Goal: Task Accomplishment & Management: Use online tool/utility

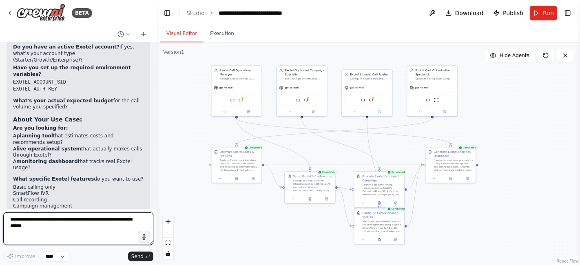
click at [18, 223] on textarea at bounding box center [78, 228] width 150 height 33
click at [17, 221] on textarea at bounding box center [78, 228] width 150 height 33
type textarea "**********"
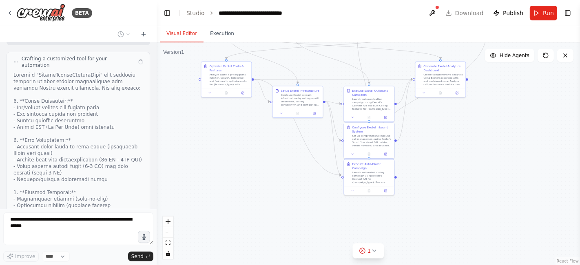
scroll to position [5232, 0]
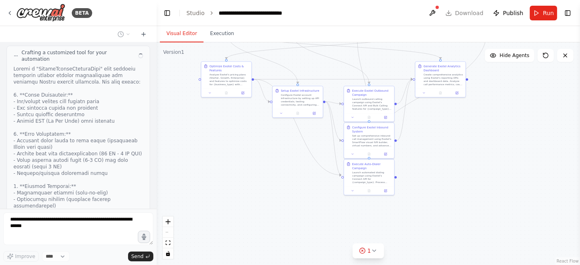
drag, startPoint x: 562, startPoint y: 175, endPoint x: 552, endPoint y: 90, distance: 86.2
click at [552, 90] on div ".deletable-edge-delete-btn { width: 20px; height: 20px; border: 0px solid #ffff…" at bounding box center [368, 153] width 423 height 223
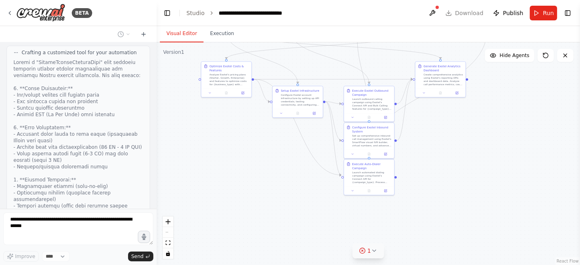
click at [372, 252] on icon at bounding box center [374, 250] width 7 height 7
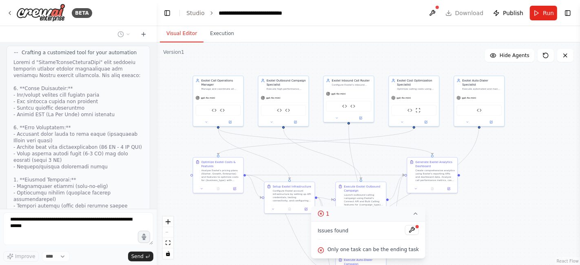
drag, startPoint x: 446, startPoint y: 155, endPoint x: 438, endPoint y: 251, distance: 96.1
click at [438, 251] on div ".deletable-edge-delete-btn { width: 20px; height: 20px; border: 0px solid #ffff…" at bounding box center [368, 153] width 423 height 223
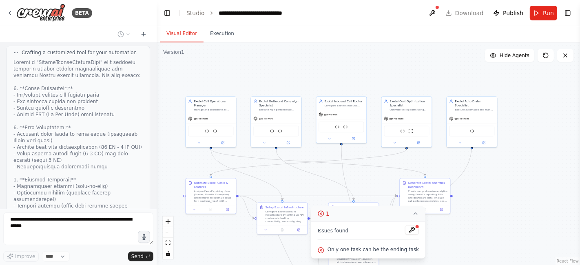
drag, startPoint x: 438, startPoint y: 251, endPoint x: 430, endPoint y: 272, distance: 22.3
click at [430, 265] on html "BETA make a calling agent for business for income and outgoing call from create…" at bounding box center [290, 132] width 580 height 265
click at [324, 216] on icon at bounding box center [321, 213] width 7 height 7
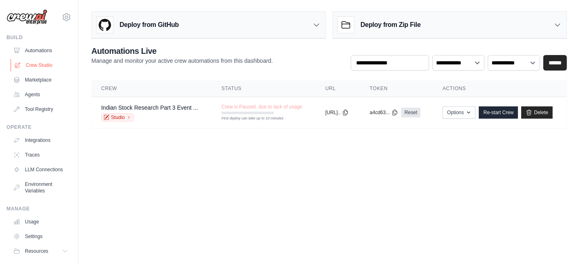
click at [42, 62] on link "Crew Studio" at bounding box center [42, 65] width 62 height 13
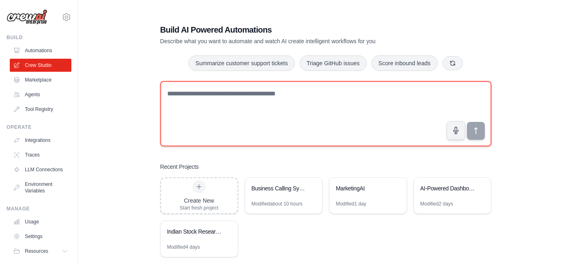
click at [186, 111] on textarea at bounding box center [325, 113] width 331 height 65
paste textarea "**********"
type textarea "**********"
click at [188, 108] on textarea at bounding box center [325, 113] width 331 height 65
paste textarea "**********"
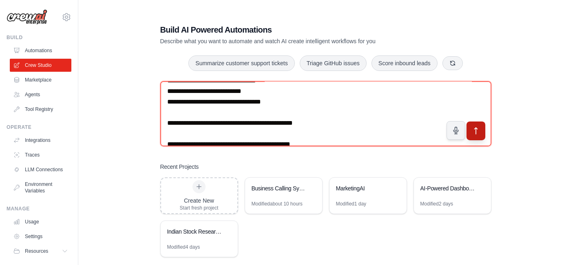
scroll to position [178, 0]
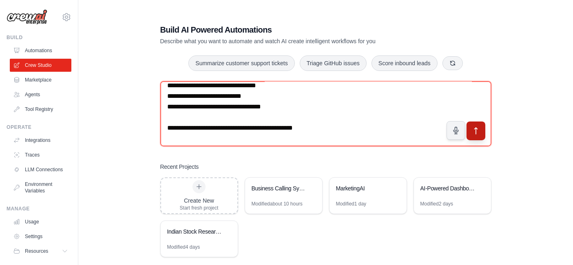
type textarea "**********"
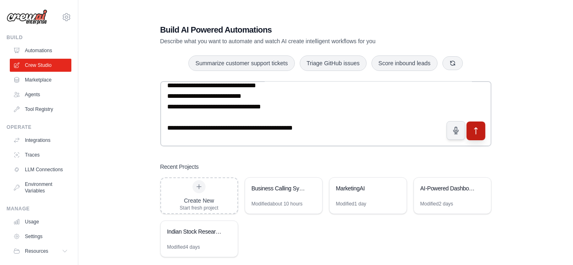
click at [477, 130] on icon "submit" at bounding box center [475, 130] width 9 height 9
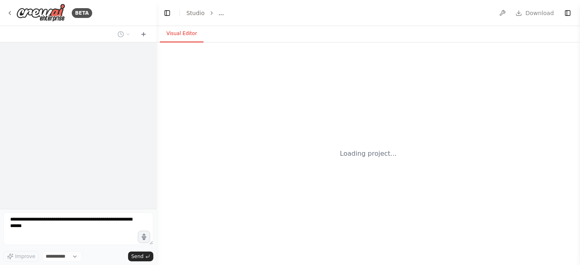
select select "****"
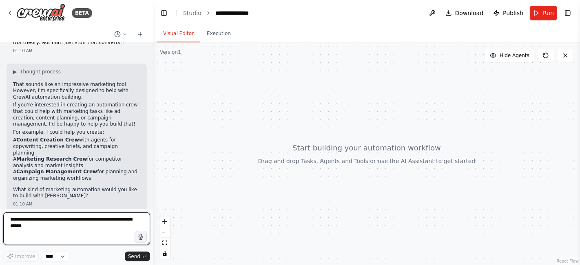
scroll to position [133, 0]
click at [153, 162] on div "BETA Chat GPT-4o is crazy good for Static Ads but it's slow... And only generat…" at bounding box center [290, 132] width 580 height 265
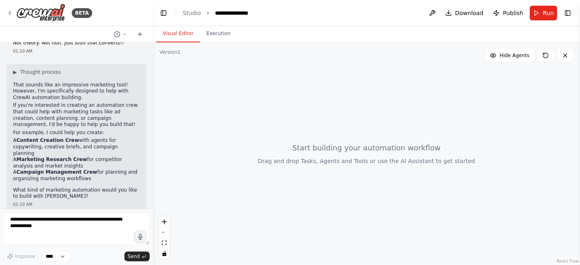
drag, startPoint x: 155, startPoint y: 175, endPoint x: 158, endPoint y: 163, distance: 11.9
click at [158, 163] on div at bounding box center [366, 153] width 427 height 223
click at [31, 217] on textarea at bounding box center [76, 228] width 146 height 33
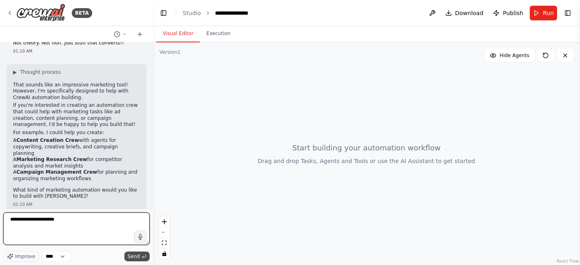
type textarea "**********"
click at [135, 260] on span "Send" at bounding box center [134, 256] width 12 height 7
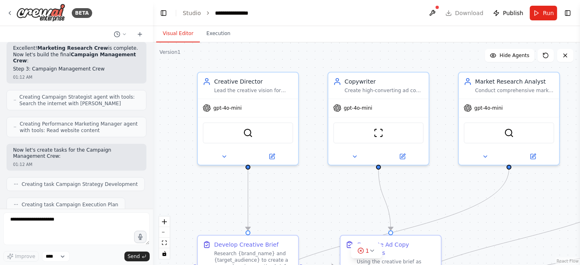
scroll to position [898, 0]
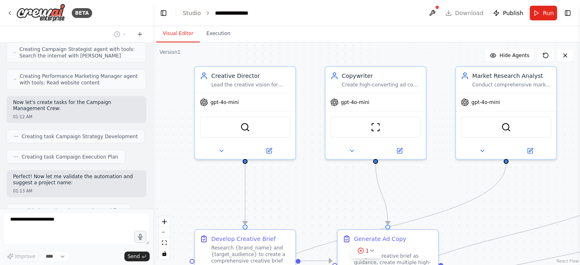
drag, startPoint x: 575, startPoint y: 140, endPoint x: 572, endPoint y: 135, distance: 6.4
click at [572, 135] on div ".deletable-edge-delete-btn { width: 20px; height: 20px; border: 0px solid #ffff…" at bounding box center [366, 153] width 427 height 223
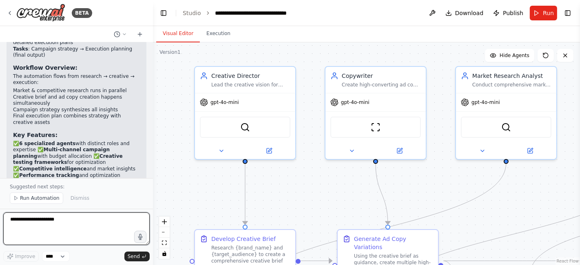
scroll to position [1560, 0]
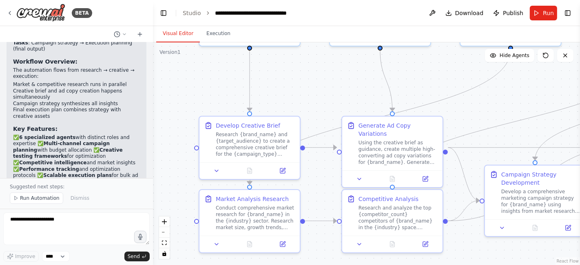
drag, startPoint x: 472, startPoint y: 218, endPoint x: 477, endPoint y: 86, distance: 132.2
click at [477, 86] on div ".deletable-edge-delete-btn { width: 20px; height: 20px; border: 0px solid #ffff…" at bounding box center [366, 153] width 427 height 223
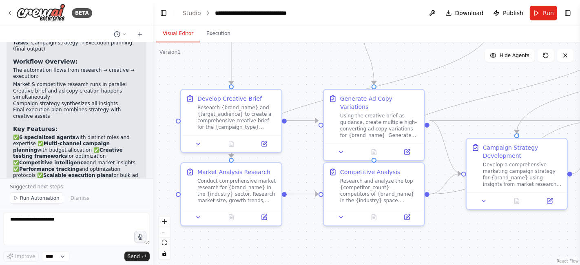
drag, startPoint x: 322, startPoint y: 176, endPoint x: 297, endPoint y: 164, distance: 27.9
click at [297, 164] on div ".deletable-edge-delete-btn { width: 20px; height: 20px; border: 0px solid #ffff…" at bounding box center [366, 153] width 427 height 223
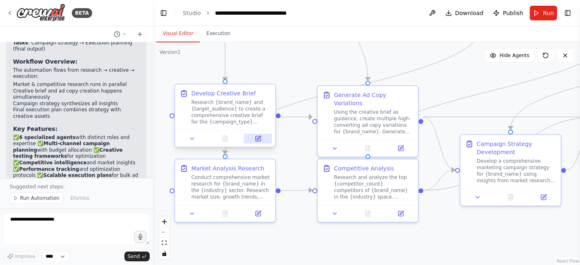
click at [258, 141] on icon at bounding box center [258, 138] width 5 height 5
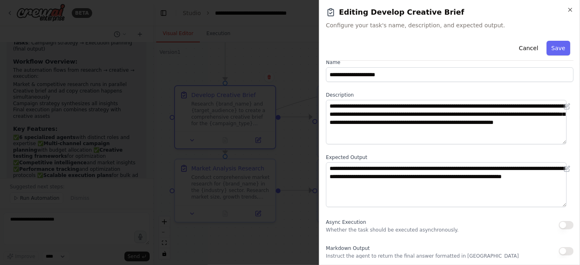
scroll to position [3, 0]
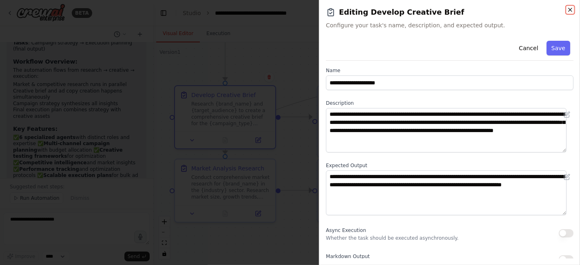
click at [570, 10] on icon "button" at bounding box center [569, 9] width 3 height 3
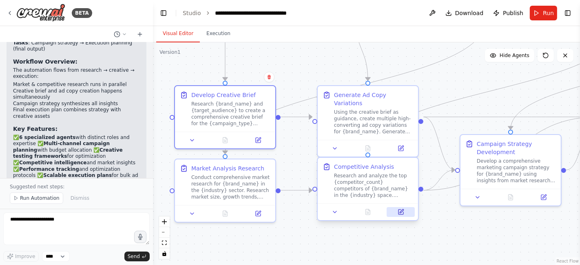
click at [402, 211] on icon at bounding box center [402, 211] width 4 height 4
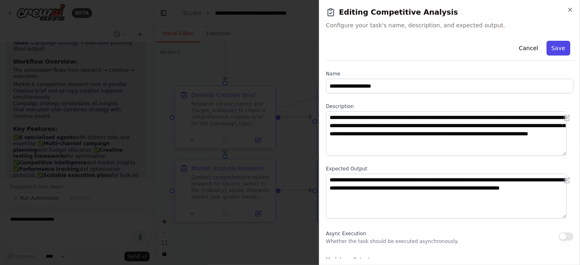
click at [553, 48] on button "Save" at bounding box center [558, 48] width 24 height 15
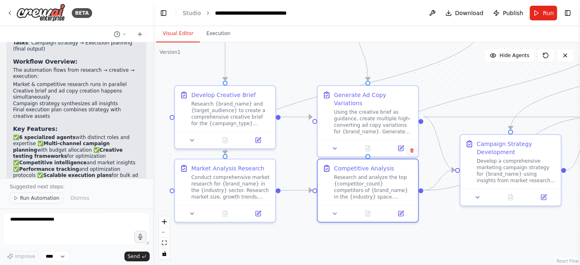
click at [31, 199] on span "Run Automation" at bounding box center [40, 198] width 40 height 7
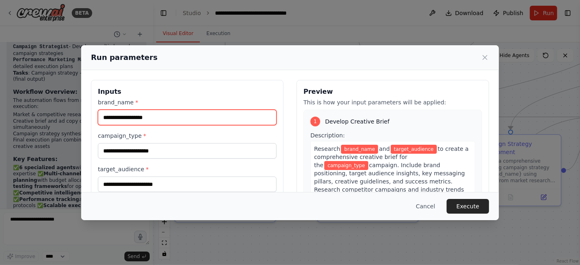
click at [132, 116] on input "brand_name *" at bounding box center [187, 117] width 179 height 15
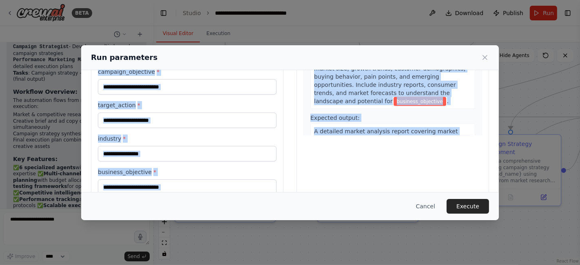
scroll to position [248, 0]
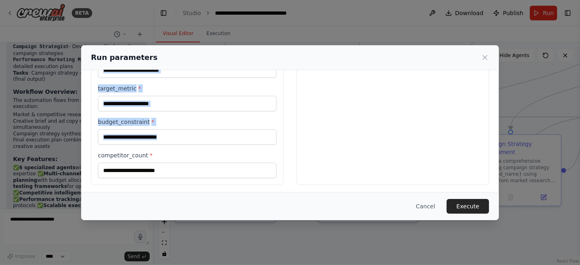
copy div "Inputs brand_name * campaign_type * target_audience * campaign_objective * targ…"
drag, startPoint x: 97, startPoint y: 89, endPoint x: 180, endPoint y: 177, distance: 120.8
click at [180, 177] on div "Inputs brand_name * campaign_type * target_audience * campaign_objective * targ…" at bounding box center [187, 8] width 192 height 353
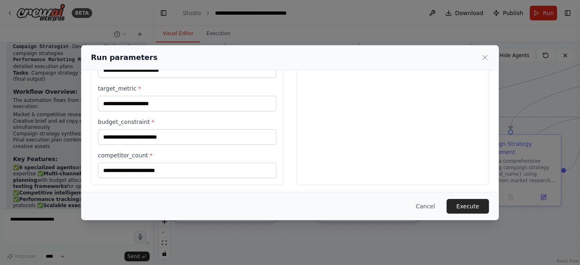
click at [16, 221] on div "Run parameters Inputs brand_name * campaign_type * target_audience * campaign_o…" at bounding box center [290, 132] width 580 height 265
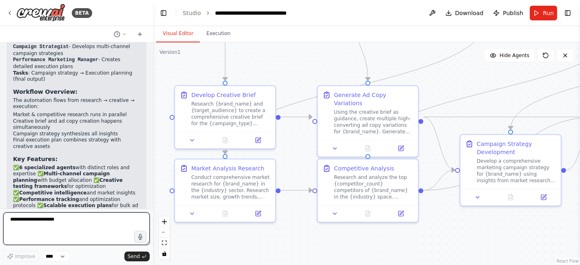
click at [16, 221] on textarea "**********" at bounding box center [76, 228] width 146 height 33
paste textarea "**********"
type textarea "**********"
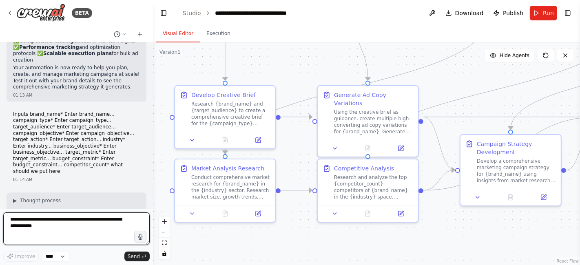
scroll to position [1678, 0]
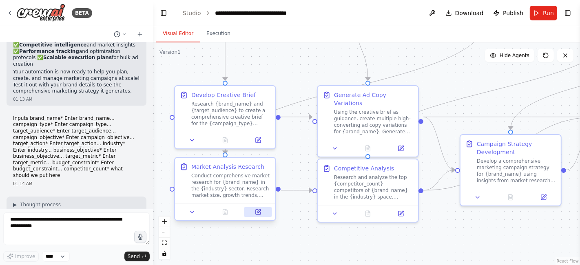
click at [259, 210] on icon at bounding box center [259, 211] width 4 height 4
click at [402, 215] on button at bounding box center [400, 212] width 28 height 10
click at [543, 194] on icon at bounding box center [543, 195] width 5 height 5
click at [402, 143] on button at bounding box center [400, 147] width 28 height 10
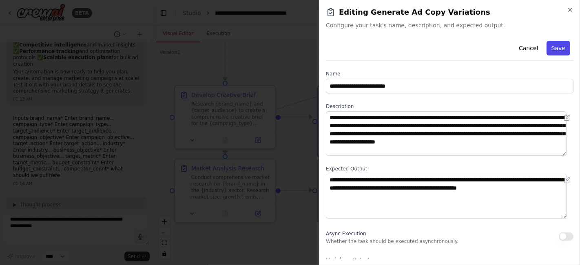
click at [552, 47] on button "Save" at bounding box center [558, 48] width 24 height 15
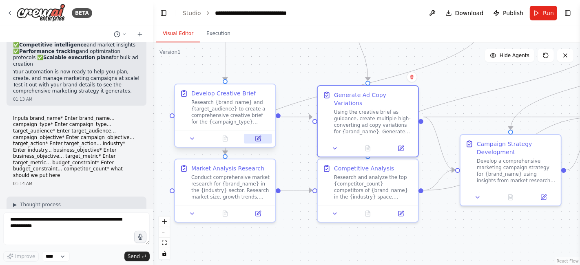
click at [259, 138] on icon at bounding box center [259, 138] width 4 height 4
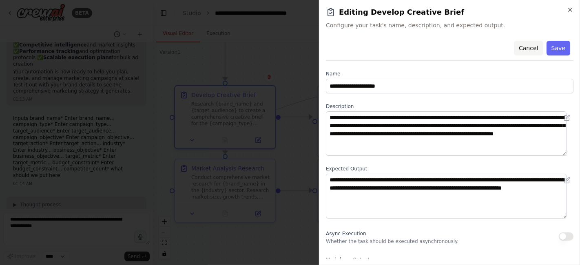
click at [523, 48] on button "Cancel" at bounding box center [528, 48] width 29 height 15
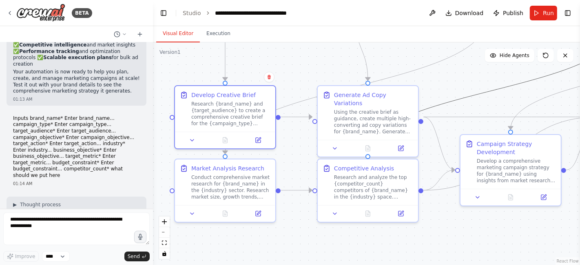
drag, startPoint x: 510, startPoint y: 83, endPoint x: 459, endPoint y: 81, distance: 51.0
click at [459, 81] on div ".deletable-edge-delete-btn { width: 20px; height: 20px; border: 0px solid #ffff…" at bounding box center [366, 153] width 427 height 223
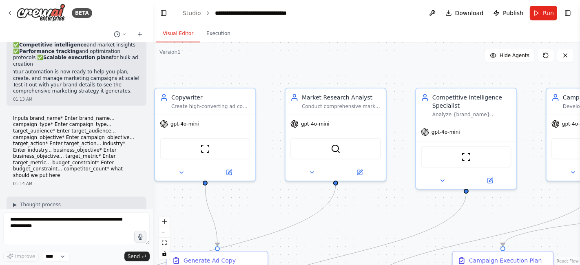
drag, startPoint x: 459, startPoint y: 81, endPoint x: 309, endPoint y: 246, distance: 223.9
click at [309, 246] on div ".deletable-edge-delete-btn { width: 20px; height: 20px; border: 0px solid #ffff…" at bounding box center [366, 153] width 427 height 223
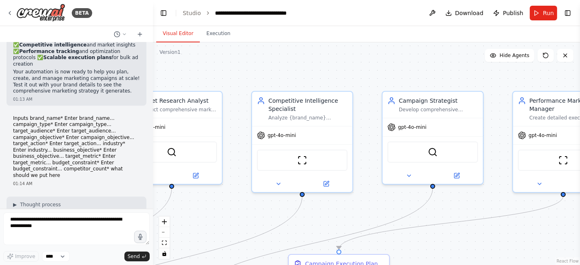
drag, startPoint x: 400, startPoint y: 225, endPoint x: 236, endPoint y: 229, distance: 163.9
click at [236, 229] on div ".deletable-edge-delete-btn { width: 20px; height: 20px; border: 0px solid #ffff…" at bounding box center [366, 153] width 427 height 223
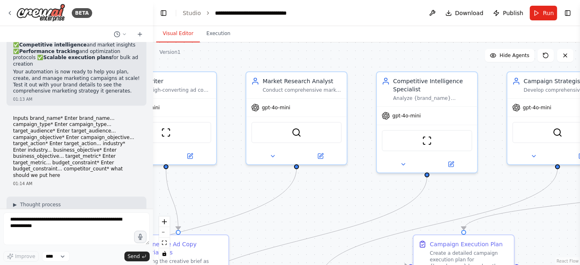
drag, startPoint x: 454, startPoint y: 216, endPoint x: 579, endPoint y: 196, distance: 126.7
click at [579, 196] on div "BETA Chat GPT-4o is crazy good for Static Ads but it's slow... And only generat…" at bounding box center [290, 132] width 580 height 265
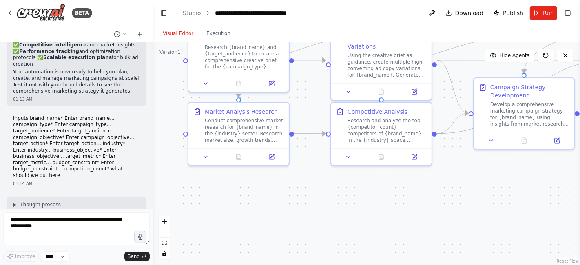
drag, startPoint x: 243, startPoint y: 202, endPoint x: 447, endPoint y: -22, distance: 302.7
click at [447, 0] on html "BETA Chat GPT-4o is crazy good for Static Ads but it's slow... And only generat…" at bounding box center [290, 132] width 580 height 265
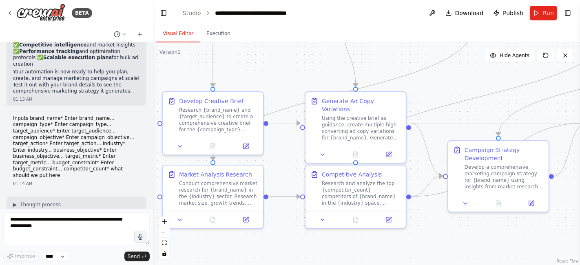
drag, startPoint x: 305, startPoint y: 77, endPoint x: 278, endPoint y: 157, distance: 84.3
click at [278, 157] on div ".deletable-edge-delete-btn { width: 20px; height: 20px; border: 0px solid #ffff…" at bounding box center [366, 153] width 427 height 223
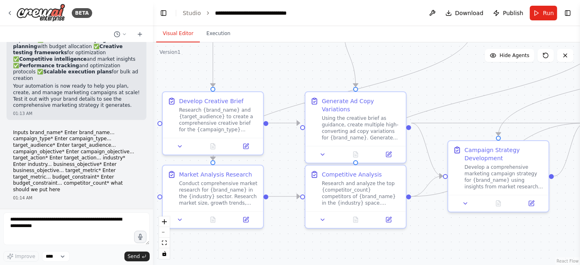
scroll to position [1651, 0]
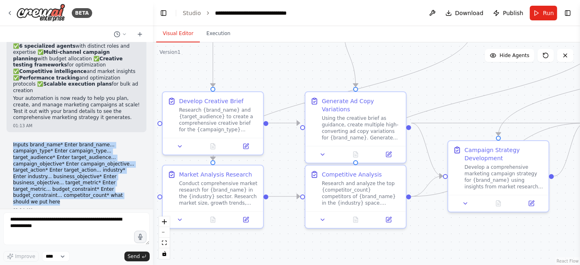
drag, startPoint x: 10, startPoint y: 93, endPoint x: 39, endPoint y: 150, distance: 63.4
click at [39, 150] on div "Inputs brand_name* Enter brand_name... campaign_type* Enter campaign_type... ta…" at bounding box center [77, 178] width 140 height 78
copy p "Inputs brand_name* Enter brand_name... campaign_type* Enter campaign_type... ta…"
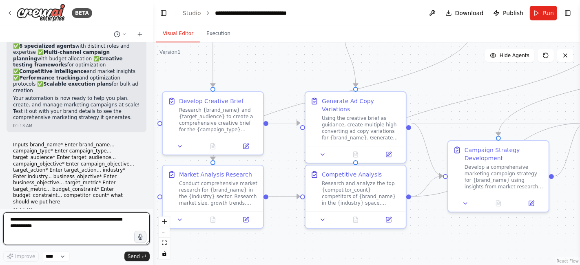
click at [16, 225] on textarea at bounding box center [76, 228] width 146 height 33
paste textarea "**********"
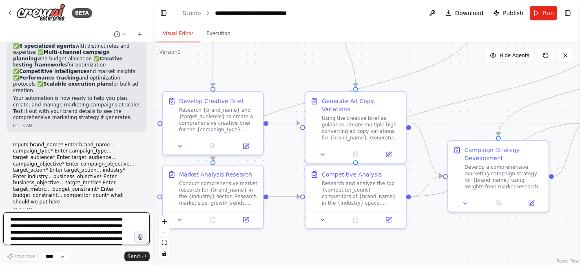
scroll to position [36, 0]
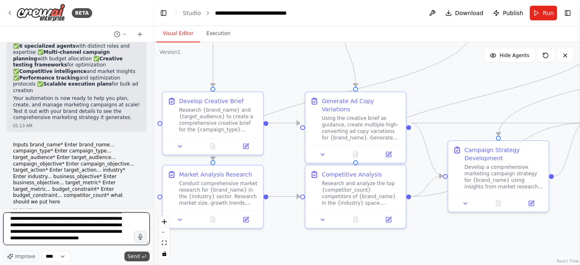
type textarea "**********"
click at [133, 253] on span "Send" at bounding box center [134, 256] width 12 height 7
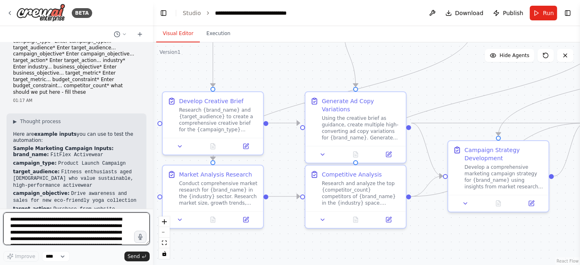
scroll to position [2122, 0]
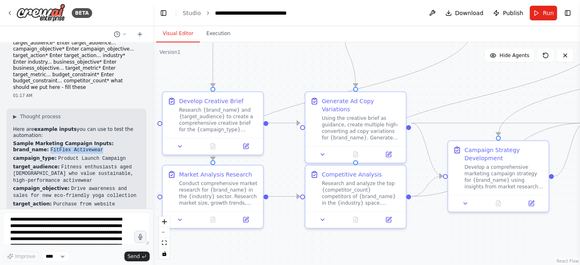
drag, startPoint x: 44, startPoint y: 95, endPoint x: 96, endPoint y: 93, distance: 52.2
click at [96, 147] on p "brand_name: FitFlex Activewear" at bounding box center [76, 150] width 127 height 7
copy code "FitFlex Activewear"
drag, startPoint x: 441, startPoint y: 103, endPoint x: 426, endPoint y: 89, distance: 20.5
click at [426, 89] on div ".deletable-edge-delete-btn { width: 20px; height: 20px; border: 0px solid #ffff…" at bounding box center [366, 153] width 427 height 223
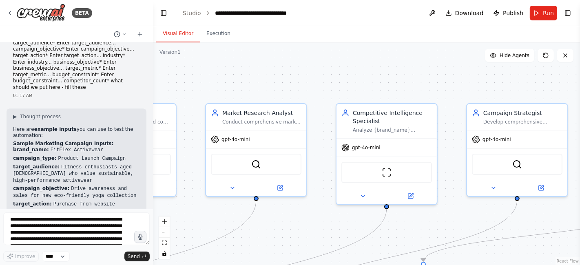
drag, startPoint x: 426, startPoint y: 89, endPoint x: 208, endPoint y: 264, distance: 279.2
click at [208, 264] on div ".deletable-edge-delete-btn { width: 20px; height: 20px; border: 0px solid #ffff…" at bounding box center [366, 153] width 427 height 223
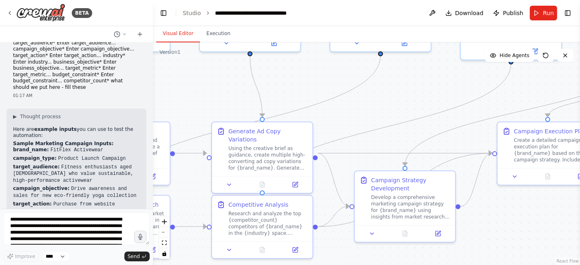
drag, startPoint x: 406, startPoint y: 219, endPoint x: 531, endPoint y: 65, distance: 198.3
click at [531, 65] on div ".deletable-edge-delete-btn { width: 20px; height: 20px; border: 0px solid #ffff…" at bounding box center [366, 153] width 427 height 223
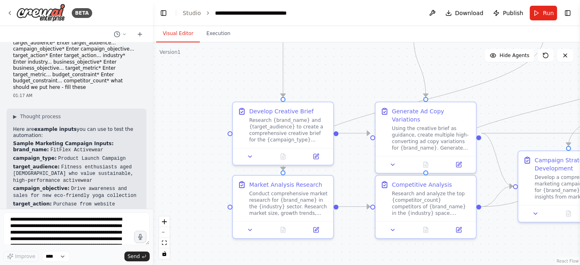
drag, startPoint x: 414, startPoint y: 96, endPoint x: 576, endPoint y: 86, distance: 162.6
click at [576, 86] on div "BETA Chat GPT-4o is crazy good for Static Ads but it's slow... And only generat…" at bounding box center [290, 132] width 580 height 265
click at [315, 159] on button at bounding box center [315, 155] width 28 height 10
click at [315, 226] on icon at bounding box center [316, 227] width 4 height 4
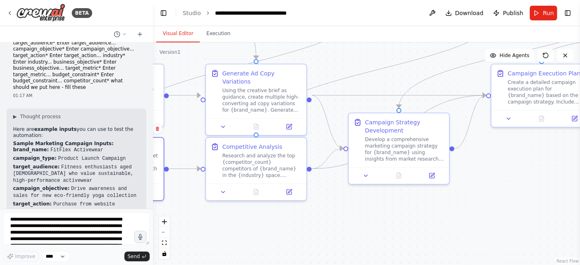
drag, startPoint x: 486, startPoint y: 161, endPoint x: 317, endPoint y: 124, distance: 172.9
click at [317, 124] on div ".deletable-edge-delete-btn { width: 20px; height: 20px; border: 0px solid #ffff…" at bounding box center [366, 153] width 427 height 223
click at [432, 175] on icon at bounding box center [431, 174] width 5 height 5
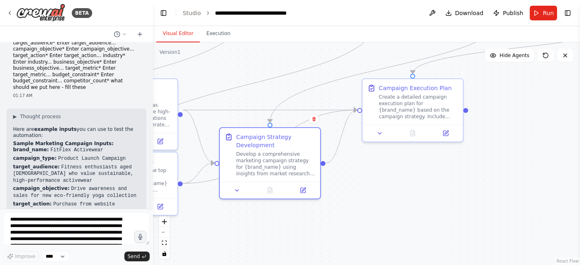
drag, startPoint x: 545, startPoint y: 161, endPoint x: 413, endPoint y: 175, distance: 132.5
click at [413, 175] on div ".deletable-edge-delete-btn { width: 20px; height: 20px; border: 0px solid #ffff…" at bounding box center [366, 153] width 427 height 223
click at [445, 132] on icon at bounding box center [442, 131] width 5 height 5
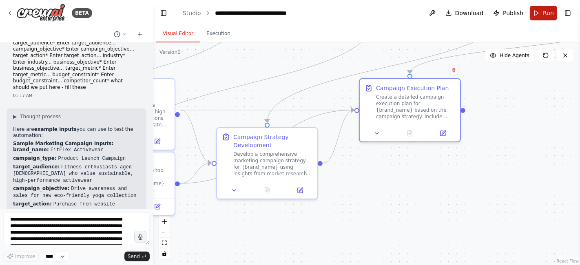
click at [545, 10] on span "Run" at bounding box center [548, 13] width 11 height 8
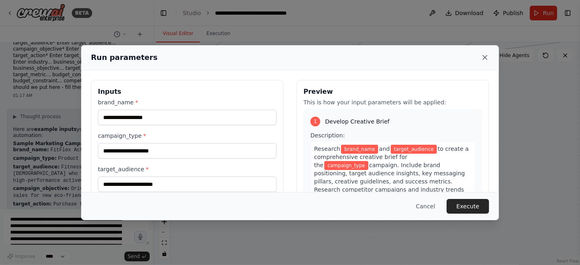
click at [487, 57] on icon at bounding box center [485, 57] width 8 height 8
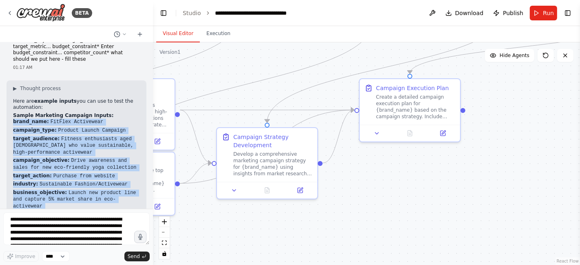
scroll to position [2265, 0]
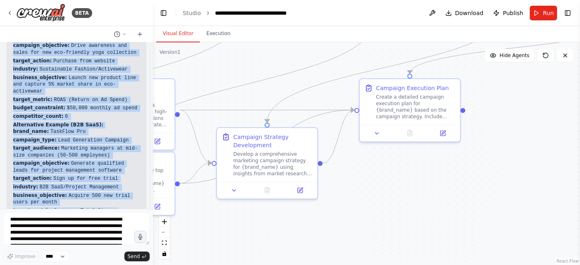
drag, startPoint x: 12, startPoint y: 93, endPoint x: 115, endPoint y: 188, distance: 140.5
click at [115, 188] on div "▶ Thought process Here are example inputs you can use to test the automation: S…" at bounding box center [77, 120] width 140 height 311
copy div "brand_name: FitFlex Activewear campaign_type: Product Launch Campaign target_au…"
click at [477, 73] on div ".deletable-edge-delete-btn { width: 20px; height: 20px; border: 0px solid #ffff…" at bounding box center [366, 153] width 427 height 223
click at [545, 10] on span "Run" at bounding box center [548, 13] width 11 height 8
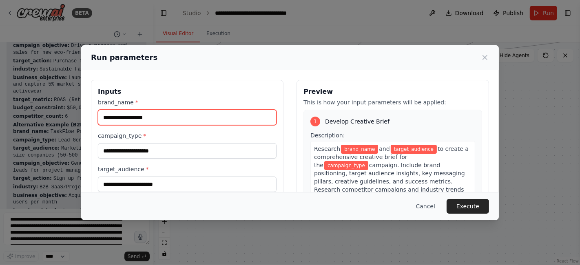
click at [119, 112] on input "brand_name *" at bounding box center [187, 117] width 179 height 15
paste input "**********"
type input "**********"
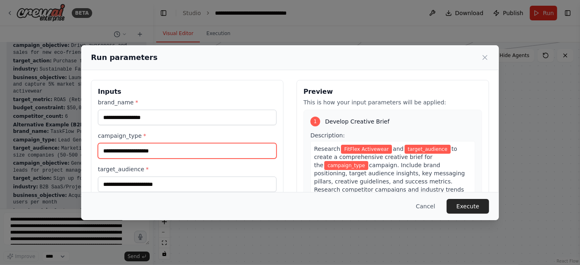
click at [121, 152] on input "campaign_type *" at bounding box center [187, 150] width 179 height 15
paste input "**********"
type input "**********"
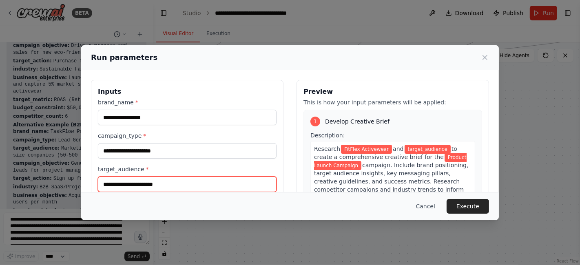
click at [123, 184] on input "target_audience *" at bounding box center [187, 184] width 179 height 15
paste input "**********"
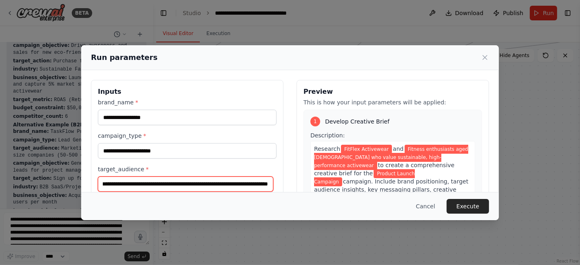
scroll to position [79, 0]
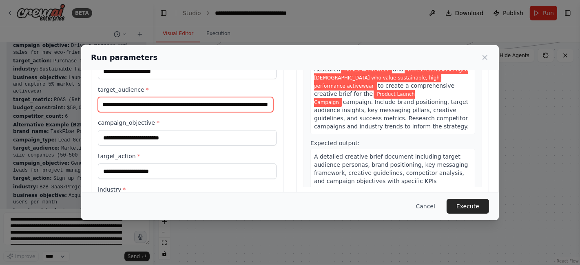
type input "**********"
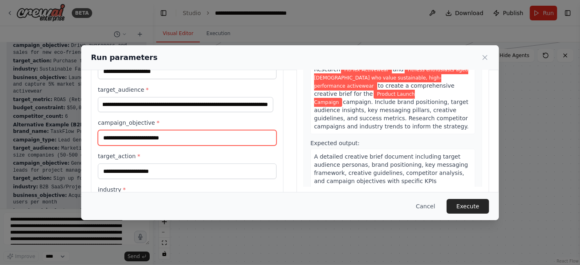
scroll to position [0, 0]
click at [164, 141] on input "campaign_objective *" at bounding box center [187, 137] width 179 height 15
paste input "**********"
type input "**********"
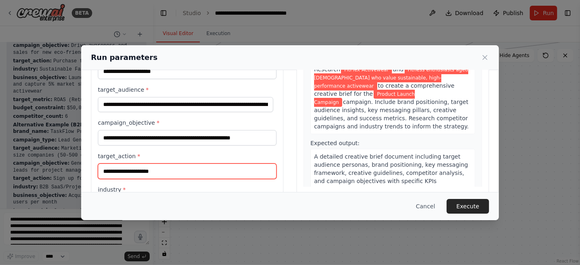
click at [137, 166] on input "target_action *" at bounding box center [187, 170] width 179 height 15
paste input "**********"
type input "**********"
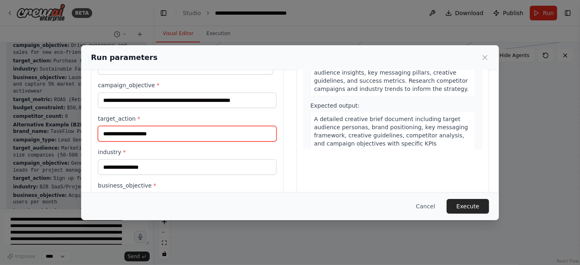
scroll to position [120, 0]
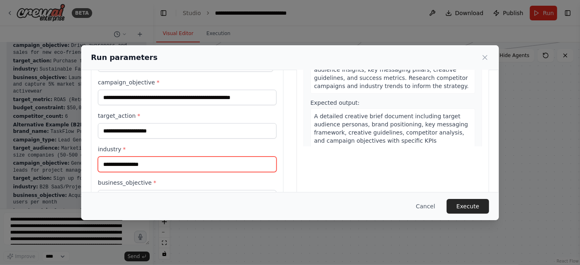
click at [121, 161] on input "industry *" at bounding box center [187, 164] width 179 height 15
paste input "**********"
type input "**********"
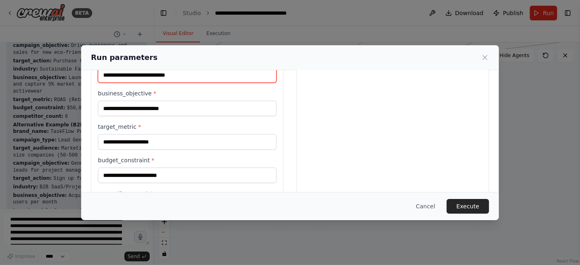
scroll to position [210, 0]
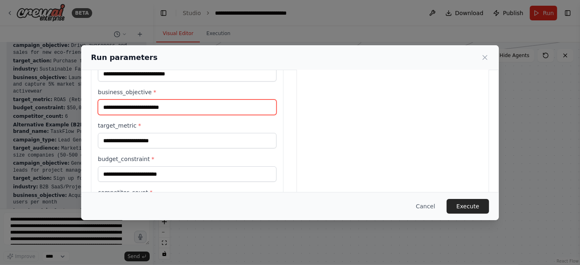
click at [128, 106] on input "business_objective *" at bounding box center [187, 106] width 179 height 15
paste input "**********"
type input "**********"
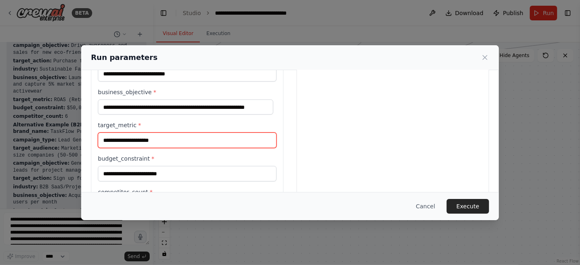
scroll to position [0, 0]
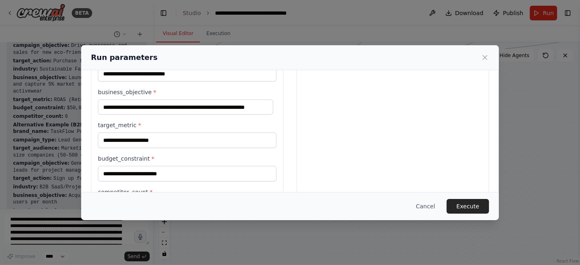
click at [124, 141] on input "target_metric *" at bounding box center [187, 139] width 179 height 15
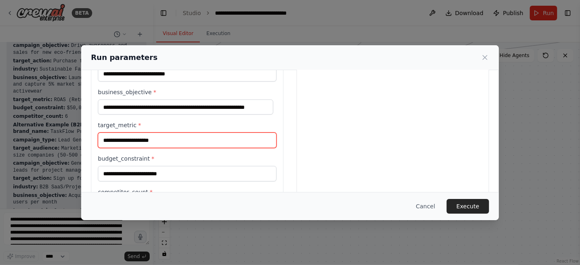
click at [190, 132] on input "target_metric *" at bounding box center [187, 139] width 179 height 15
paste input "**********"
type input "**********"
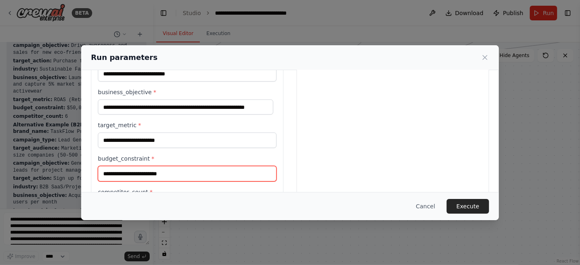
click at [112, 168] on input "budget_constraint *" at bounding box center [187, 173] width 179 height 15
paste input "**********"
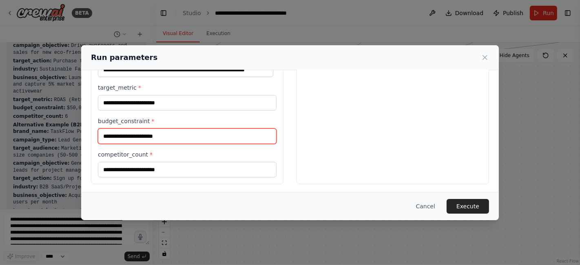
type input "**********"
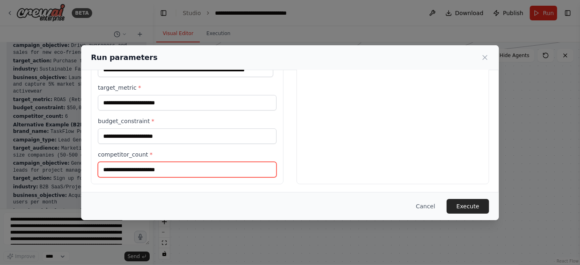
click at [142, 169] on input "competitor_count *" at bounding box center [187, 169] width 179 height 15
click at [170, 162] on input "competitor_count *" at bounding box center [187, 169] width 179 height 15
paste input "*"
type input "*"
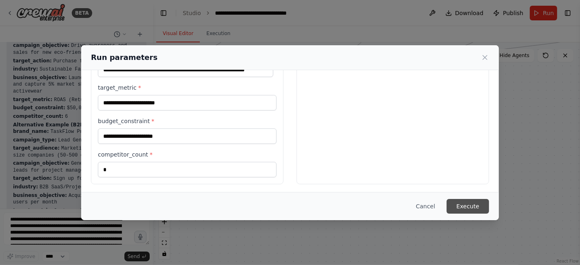
click at [473, 210] on button "Execute" at bounding box center [467, 206] width 42 height 15
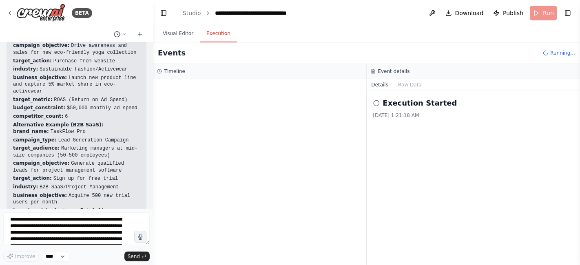
click at [215, 32] on button "Execution" at bounding box center [218, 33] width 37 height 17
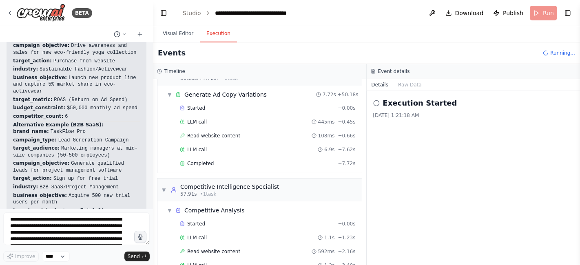
scroll to position [401, 0]
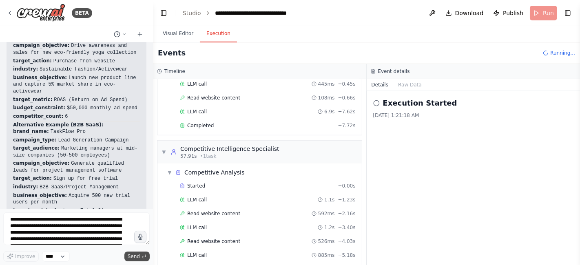
click at [133, 255] on span "Send" at bounding box center [134, 256] width 12 height 7
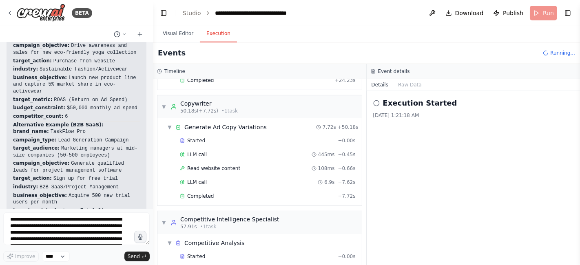
scroll to position [498, 0]
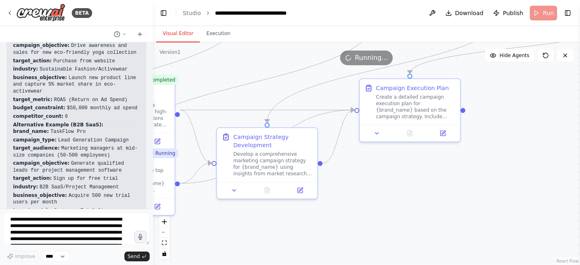
click at [171, 33] on button "Visual Editor" at bounding box center [178, 33] width 44 height 17
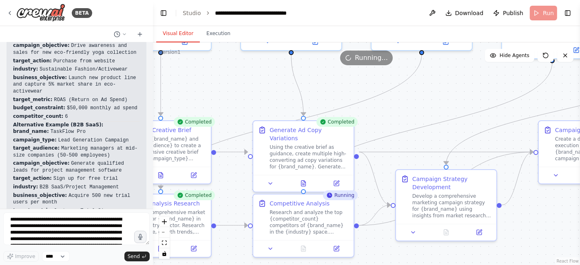
drag, startPoint x: 265, startPoint y: 241, endPoint x: 444, endPoint y: 283, distance: 183.4
click at [444, 265] on html "BETA Chat GPT-4o is crazy good for Static Ads but it's slow... And only generat…" at bounding box center [290, 132] width 580 height 265
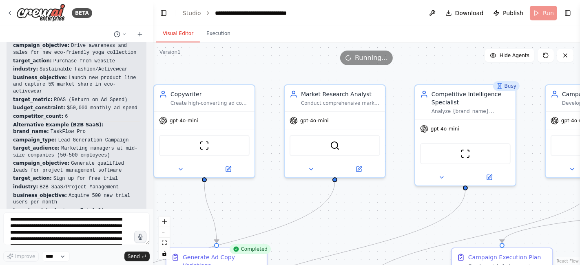
drag, startPoint x: 450, startPoint y: 102, endPoint x: 364, endPoint y: 229, distance: 153.7
click at [364, 229] on div ".deletable-edge-delete-btn { width: 20px; height: 20px; border: 0px solid #ffff…" at bounding box center [366, 153] width 427 height 223
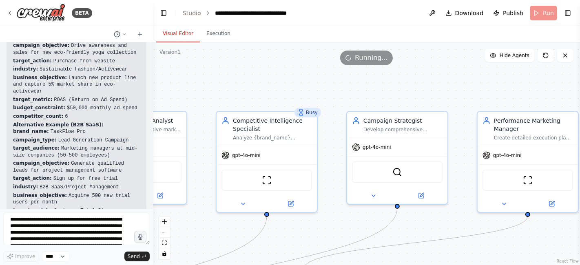
drag, startPoint x: 529, startPoint y: 207, endPoint x: 317, endPoint y: 231, distance: 213.8
click at [317, 231] on div ".deletable-edge-delete-btn { width: 20px; height: 20px; border: 0px solid #ffff…" at bounding box center [366, 153] width 427 height 223
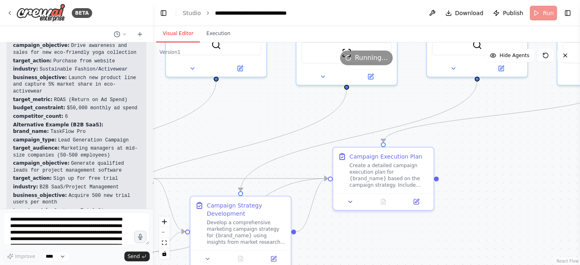
drag, startPoint x: 457, startPoint y: 221, endPoint x: 551, endPoint y: 96, distance: 156.1
click at [551, 96] on div ".deletable-edge-delete-btn { width: 20px; height: 20px; border: 0px solid #ffff…" at bounding box center [366, 153] width 427 height 223
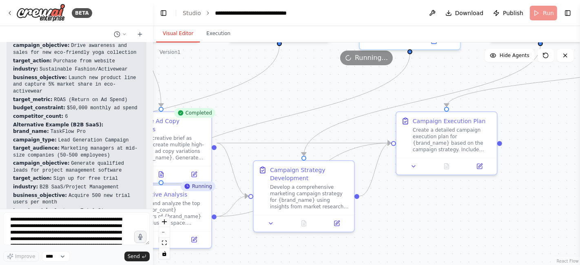
drag, startPoint x: 408, startPoint y: 109, endPoint x: 465, endPoint y: 77, distance: 66.1
click at [465, 77] on div ".deletable-edge-delete-btn { width: 20px; height: 20px; border: 0px solid #ffff…" at bounding box center [366, 153] width 427 height 223
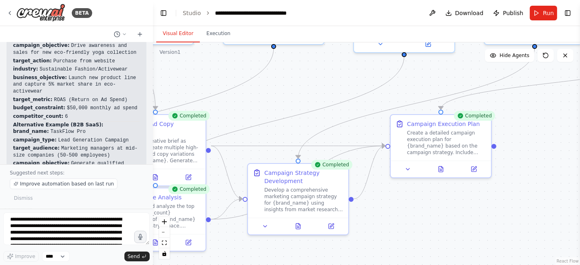
scroll to position [2296, 0]
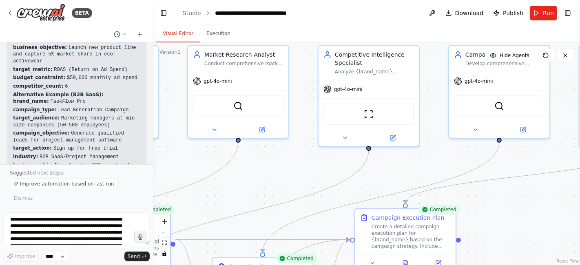
drag, startPoint x: 319, startPoint y: 122, endPoint x: 260, endPoint y: 230, distance: 122.8
click at [260, 230] on div ".deletable-edge-delete-btn { width: 20px; height: 20px; border: 0px solid #ffff…" at bounding box center [366, 153] width 427 height 223
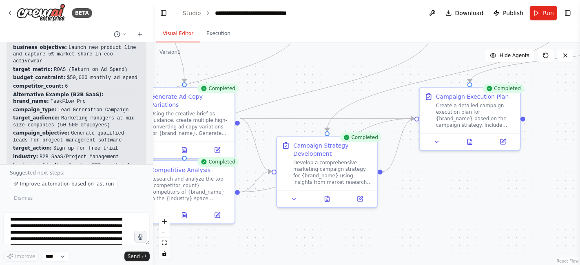
drag, startPoint x: 491, startPoint y: 185, endPoint x: 579, endPoint y: 44, distance: 166.4
click at [579, 44] on div "BETA Chat GPT-4o is crazy good for Static Ads but it's slow... And only generat…" at bounding box center [290, 132] width 580 height 265
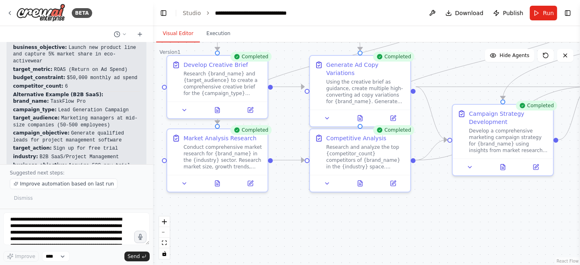
drag, startPoint x: 403, startPoint y: 216, endPoint x: 579, endPoint y: 191, distance: 177.9
click at [579, 191] on div "BETA Chat GPT-4o is crazy good for Static Ads but it's slow... And only generat…" at bounding box center [290, 132] width 580 height 265
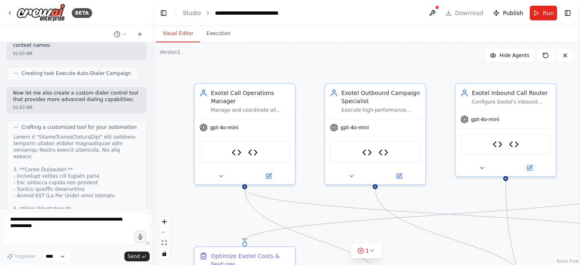
scroll to position [5290, 0]
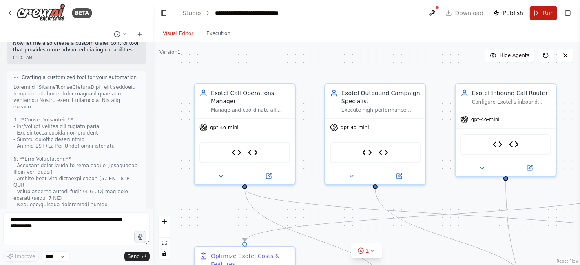
click at [543, 16] on span "Run" at bounding box center [548, 13] width 11 height 8
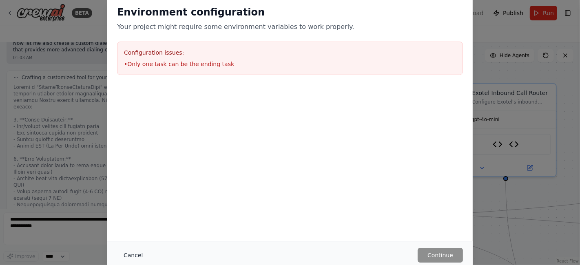
click at [131, 254] on button "Cancel" at bounding box center [133, 255] width 32 height 15
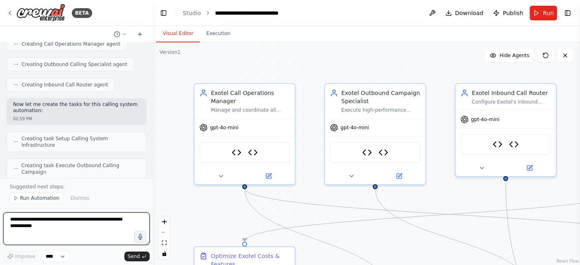
scroll to position [0, 0]
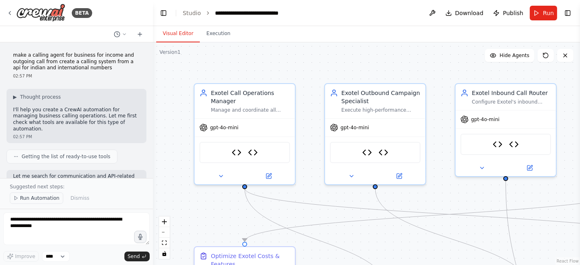
click at [23, 204] on button "Run Automation" at bounding box center [36, 197] width 53 height 11
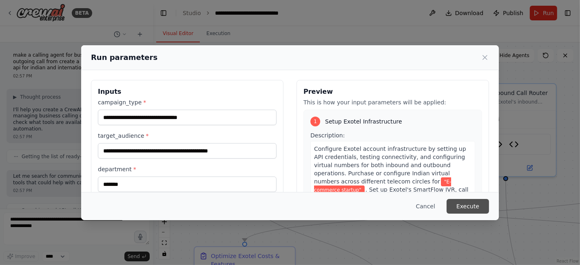
click at [465, 208] on button "Execute" at bounding box center [467, 206] width 42 height 15
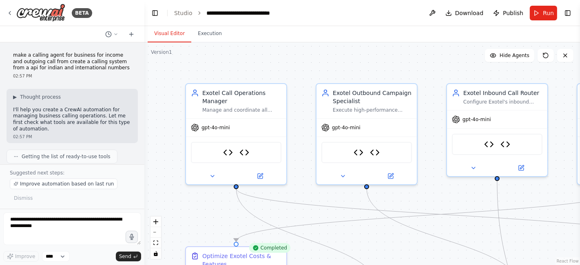
drag, startPoint x: 151, startPoint y: 53, endPoint x: 139, endPoint y: 125, distance: 73.5
click at [139, 125] on div "BETA make a calling agent for business for income and outgoing call from create…" at bounding box center [290, 132] width 580 height 265
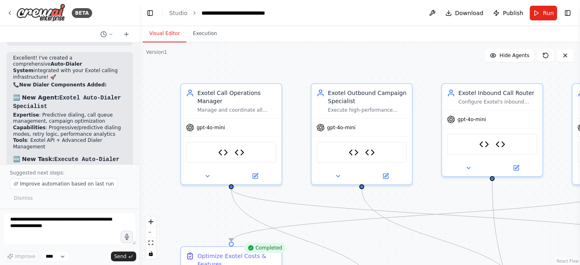
scroll to position [6468, 0]
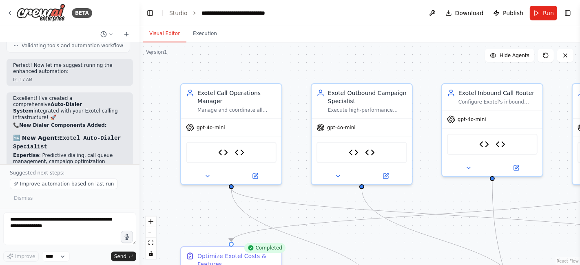
drag, startPoint x: 134, startPoint y: 165, endPoint x: 38, endPoint y: 198, distance: 100.9
click at [38, 198] on div "Improve automation based on last run Dismiss" at bounding box center [70, 191] width 120 height 25
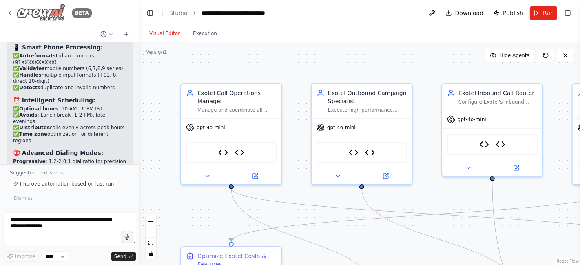
click at [45, 9] on img at bounding box center [40, 13] width 49 height 18
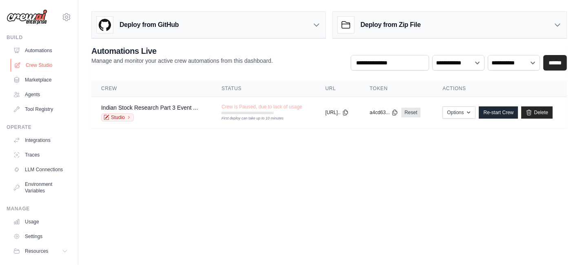
click at [29, 67] on link "Crew Studio" at bounding box center [42, 65] width 62 height 13
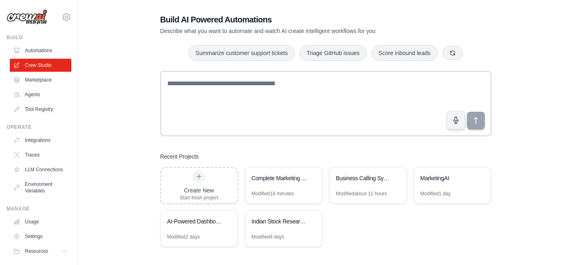
scroll to position [16, 0]
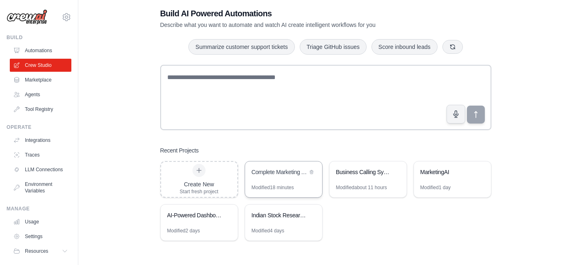
click at [288, 177] on div "Complete Marketing Automation Suite" at bounding box center [280, 173] width 56 height 10
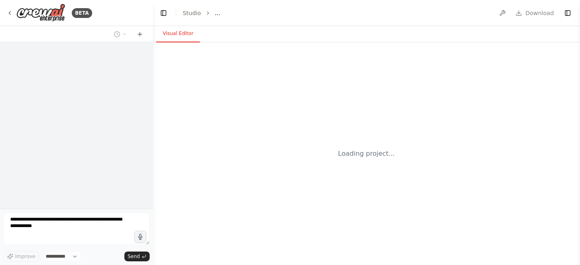
select select "****"
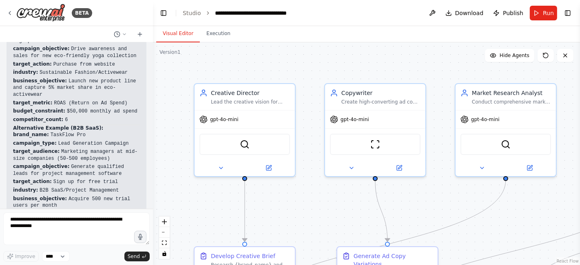
scroll to position [2265, 0]
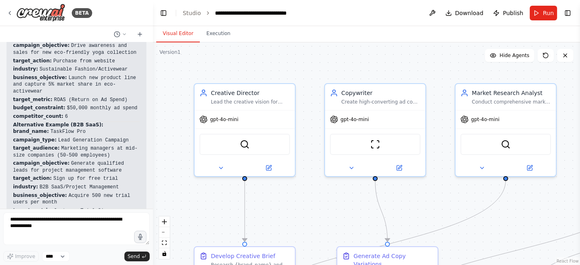
click at [578, 134] on button "Toggle Sidebar" at bounding box center [579, 132] width 7 height 265
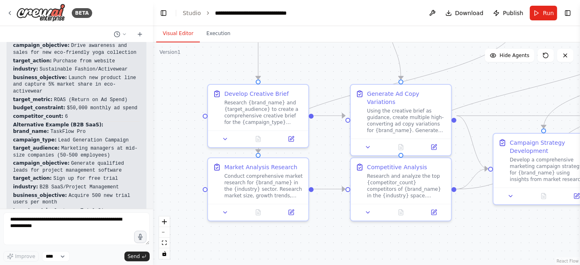
drag, startPoint x: 413, startPoint y: 214, endPoint x: 431, endPoint y: 44, distance: 171.3
click at [431, 44] on div ".deletable-edge-delete-btn { width: 20px; height: 20px; border: 0px solid #ffff…" at bounding box center [366, 153] width 427 height 223
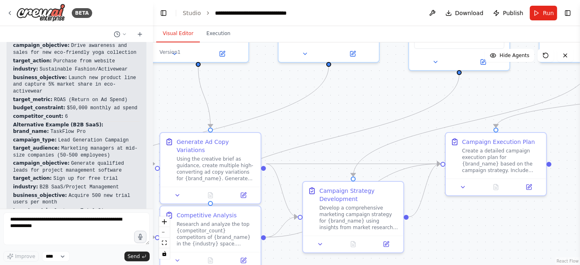
drag, startPoint x: 489, startPoint y: 230, endPoint x: 294, endPoint y: 286, distance: 202.8
click at [294, 265] on html "BETA Chat GPT-4o is crazy good for Static Ads but it's slow... And only generat…" at bounding box center [290, 132] width 580 height 265
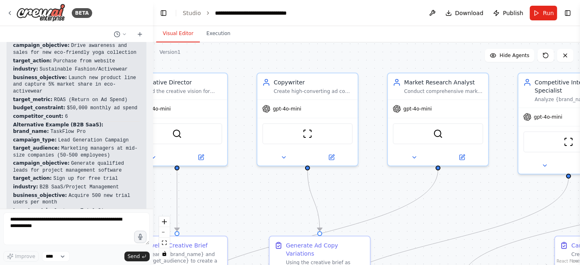
drag, startPoint x: 354, startPoint y: 110, endPoint x: 463, endPoint y: 206, distance: 145.3
click at [463, 206] on div ".deletable-edge-delete-btn { width: 20px; height: 20px; border: 0px solid #ffff…" at bounding box center [366, 153] width 427 height 223
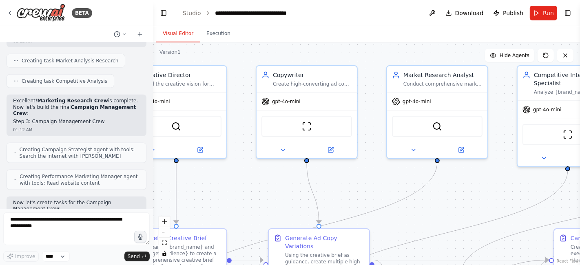
scroll to position [788, 0]
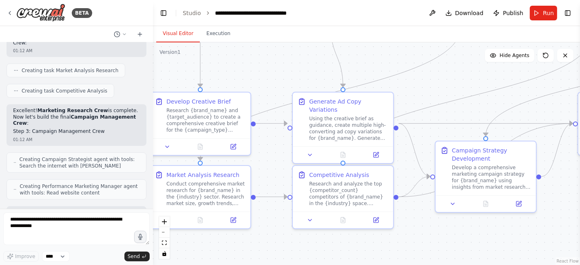
drag, startPoint x: 236, startPoint y: 206, endPoint x: 260, endPoint y: 69, distance: 139.1
click at [260, 69] on div ".deletable-edge-delete-btn { width: 20px; height: 20px; border: 0px solid #ffff…" at bounding box center [366, 153] width 427 height 223
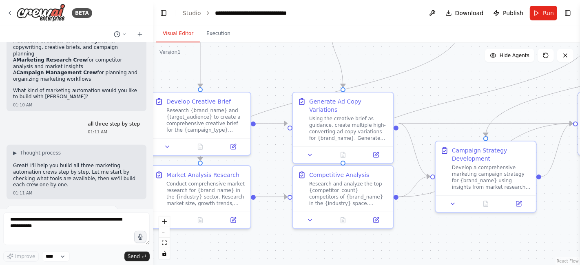
scroll to position [0, 0]
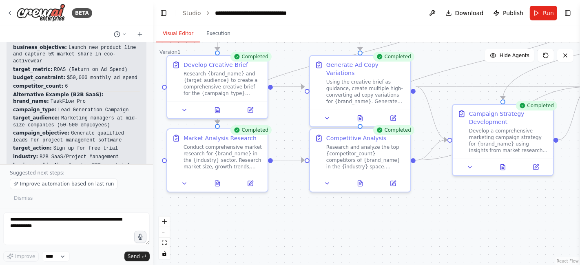
click at [246, 252] on div ".deletable-edge-delete-btn { width: 20px; height: 20px; border: 0px solid #ffff…" at bounding box center [366, 153] width 427 height 223
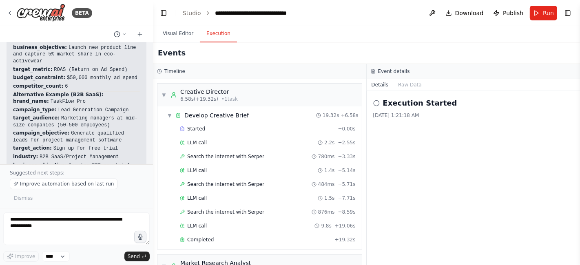
click at [214, 33] on button "Execution" at bounding box center [218, 33] width 37 height 17
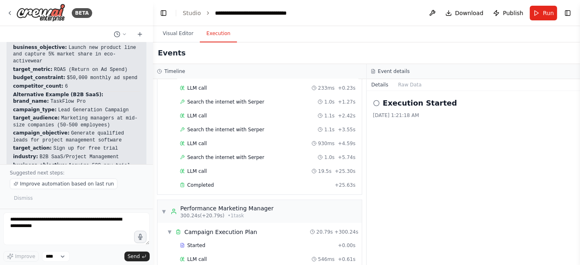
scroll to position [972, 0]
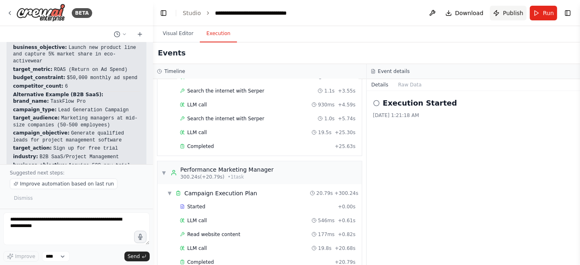
click at [508, 14] on span "Publish" at bounding box center [513, 13] width 20 height 8
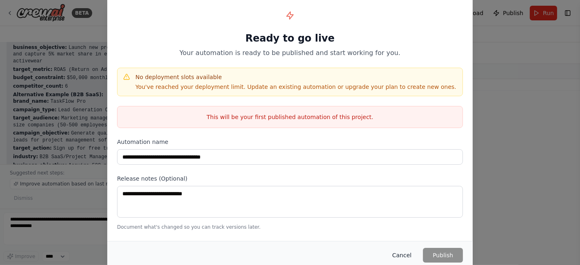
click at [405, 255] on button "Cancel" at bounding box center [402, 255] width 32 height 15
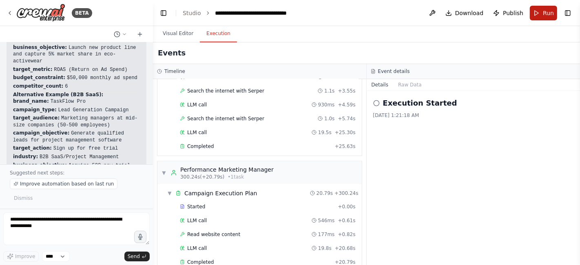
click at [537, 12] on button "Run" at bounding box center [543, 13] width 27 height 15
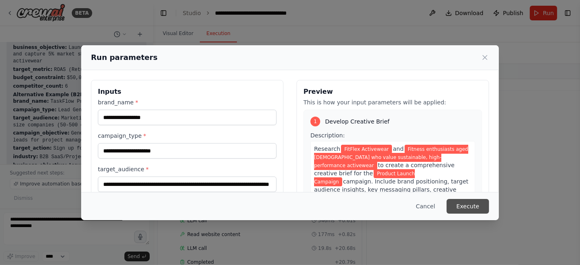
click at [475, 207] on button "Execute" at bounding box center [467, 206] width 42 height 15
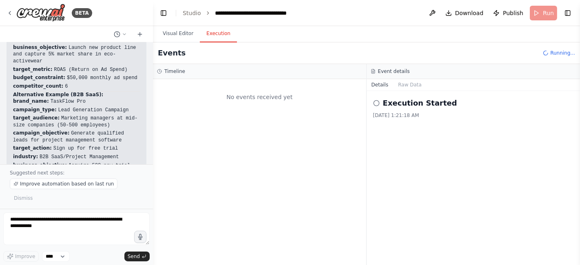
scroll to position [0, 0]
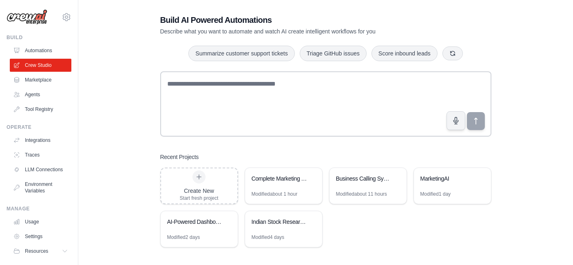
scroll to position [16, 0]
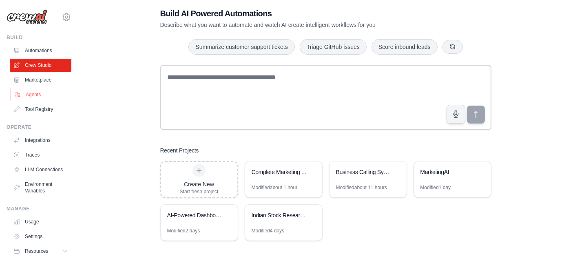
click at [29, 95] on link "Agents" at bounding box center [42, 94] width 62 height 13
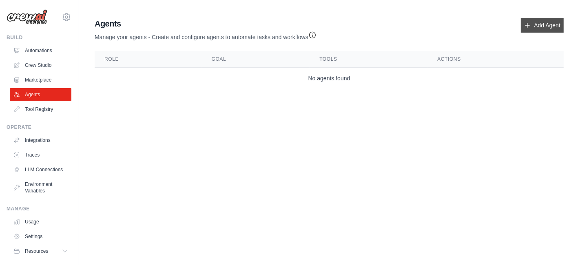
click at [530, 29] on link "Add Agent" at bounding box center [542, 25] width 43 height 15
click at [533, 22] on link "Add Agent" at bounding box center [542, 25] width 43 height 15
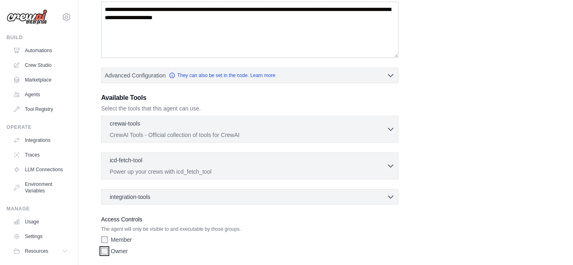
scroll to position [170, 0]
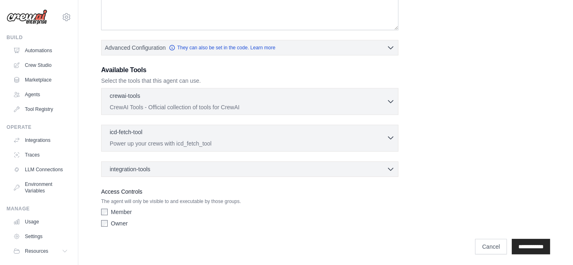
click at [374, 141] on p "Power up your crews with icd_fetch_tool" at bounding box center [248, 143] width 277 height 8
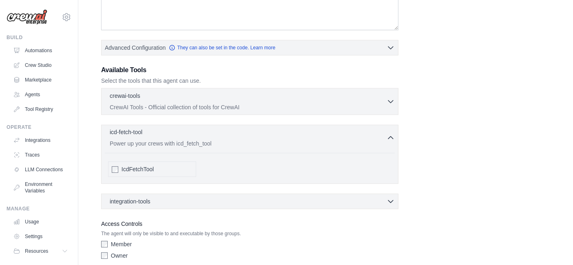
click at [374, 141] on p "Power up your crews with icd_fetch_tool" at bounding box center [248, 143] width 277 height 8
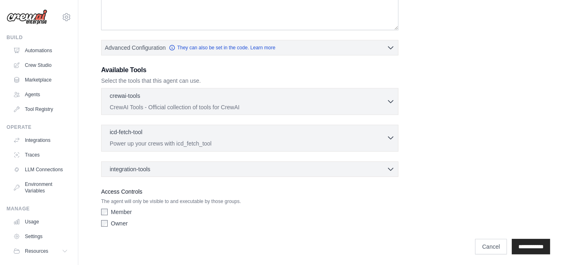
click at [374, 141] on p "Power up your crews with icd_fetch_tool" at bounding box center [248, 143] width 277 height 8
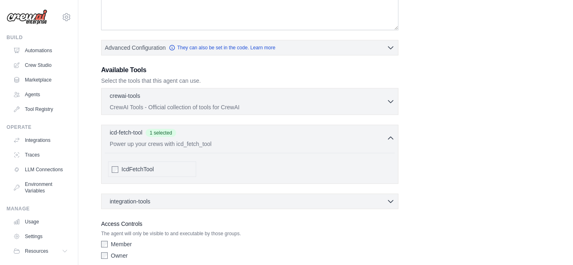
click at [170, 194] on div "integration-tools 0 selected Box Save files to Box Gmail" at bounding box center [249, 201] width 297 height 15
click at [168, 205] on div "integration-tools 0 selected Box Save files to Box Gmail" at bounding box center [249, 201] width 297 height 15
click at [162, 201] on div "integration-tools 0 selected" at bounding box center [252, 201] width 285 height 8
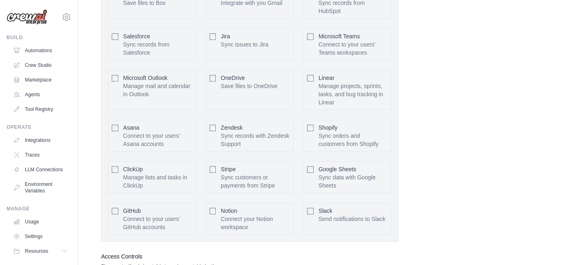
scroll to position [449, 0]
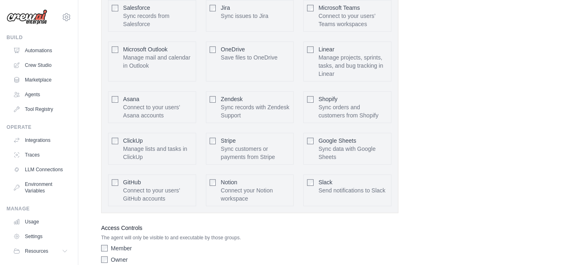
click at [107, 183] on div "Box Save files to Box Configure Gmail HubSpot Salesforce" at bounding box center [250, 82] width 290 height 254
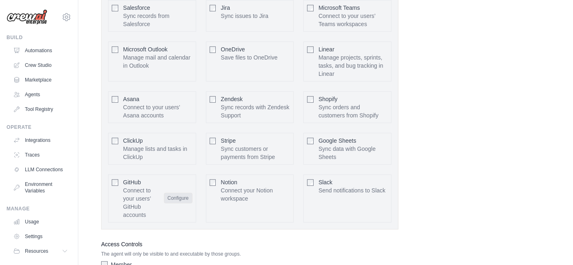
click at [179, 195] on button "Configure" at bounding box center [178, 198] width 29 height 11
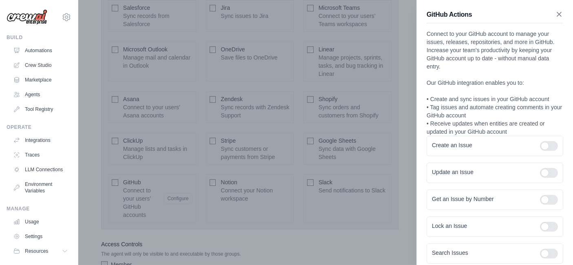
click at [555, 17] on icon "button" at bounding box center [559, 14] width 8 height 8
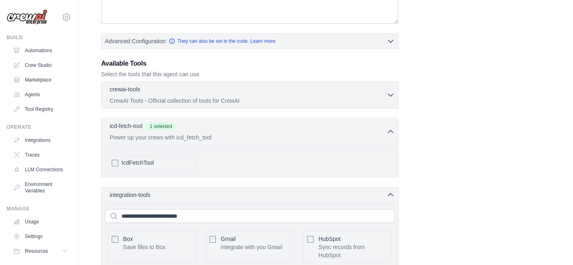
scroll to position [123, 0]
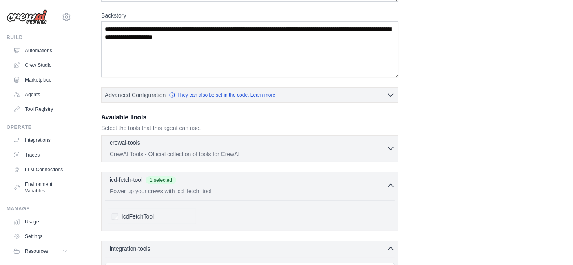
click at [388, 148] on icon "button" at bounding box center [390, 148] width 8 height 8
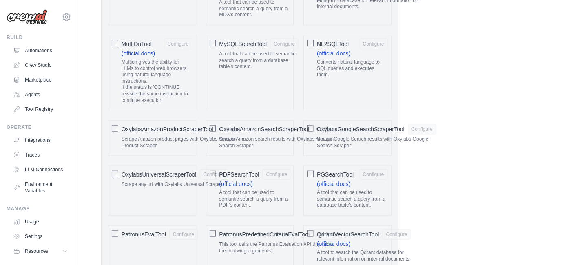
scroll to position [898, 0]
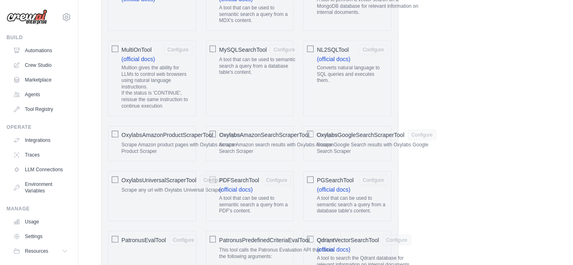
click at [128, 131] on span "OxylabsAmazonProductScraperTool" at bounding box center [167, 135] width 92 height 8
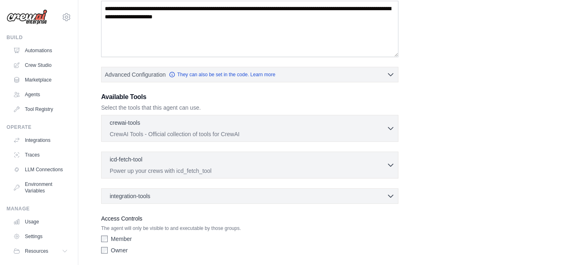
scroll to position [232, 0]
